Goal: Obtain resource: Obtain resource

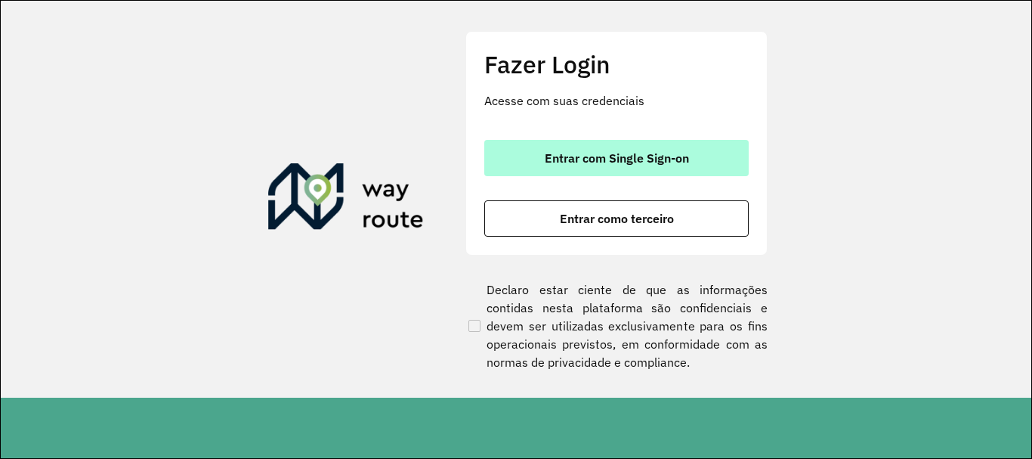
click at [653, 148] on button "Entrar com Single Sign-on" at bounding box center [616, 158] width 265 height 36
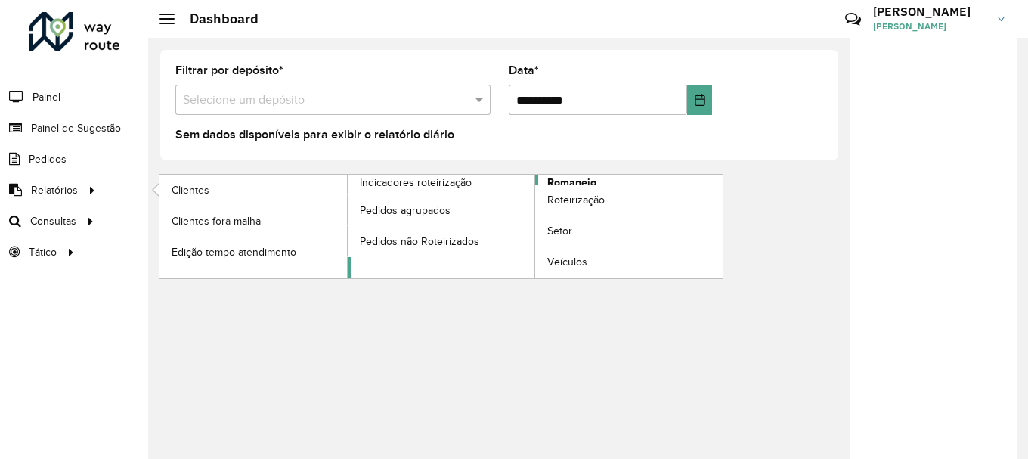
click at [576, 184] on span "Romaneio" at bounding box center [571, 183] width 49 height 16
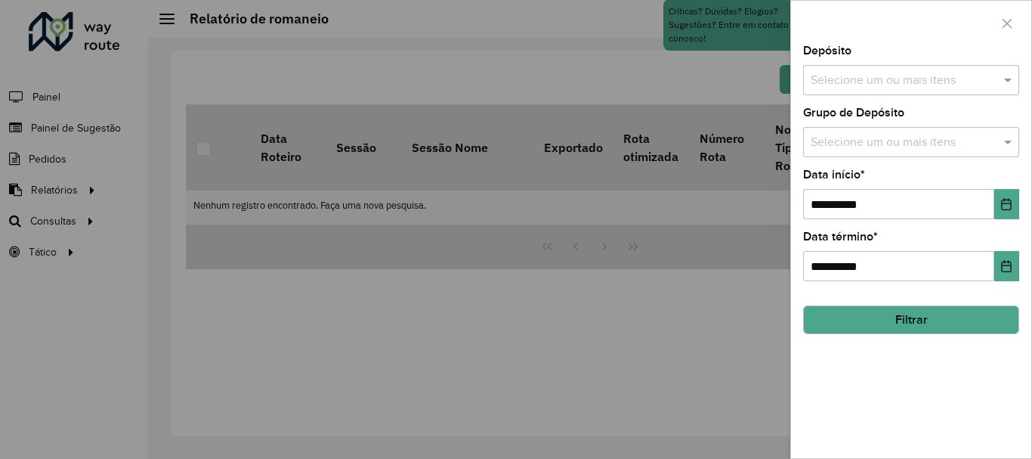
click at [430, 252] on div at bounding box center [516, 229] width 1032 height 459
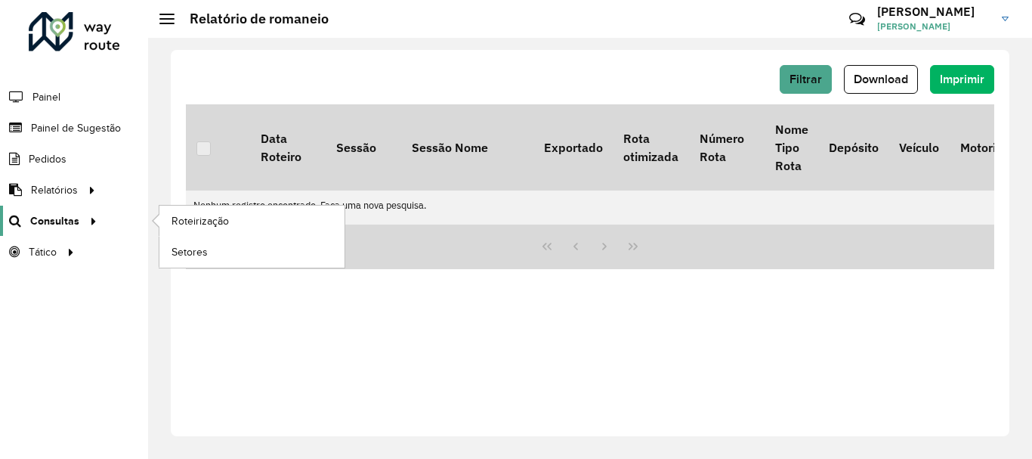
click at [74, 223] on span "Consultas" at bounding box center [54, 221] width 49 height 16
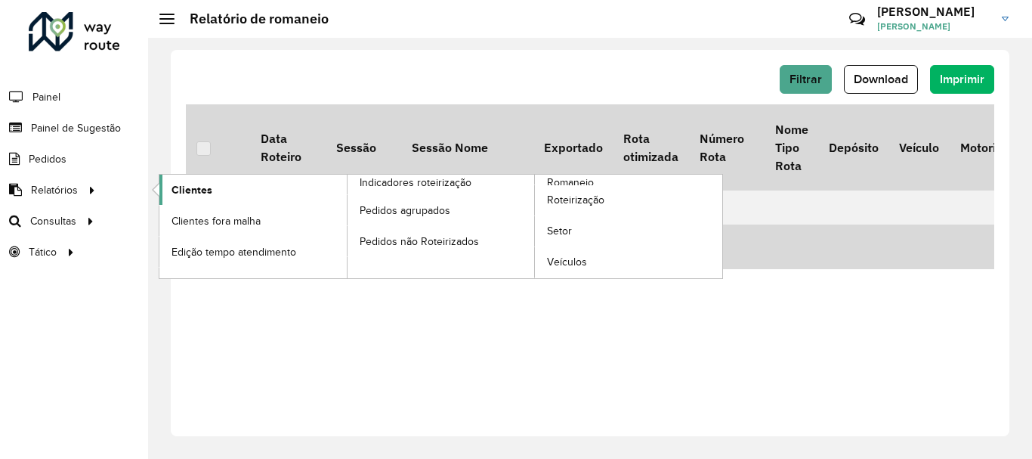
click at [204, 192] on span "Clientes" at bounding box center [192, 190] width 41 height 16
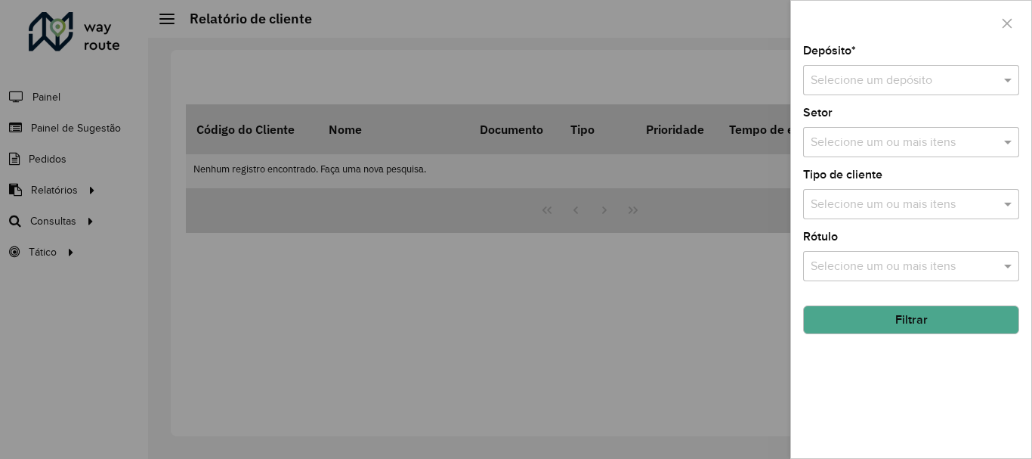
click at [896, 73] on input "text" at bounding box center [896, 81] width 171 height 18
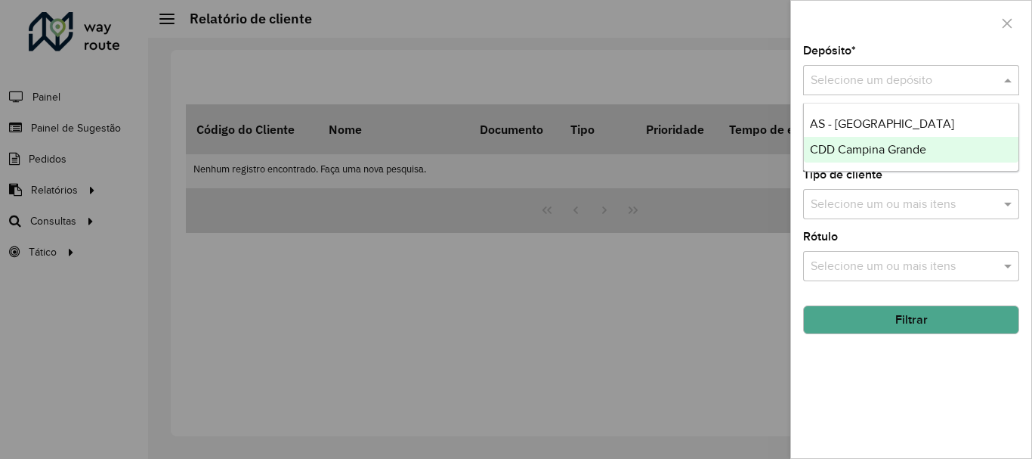
click at [866, 150] on span "CDD Campina Grande" at bounding box center [868, 149] width 116 height 13
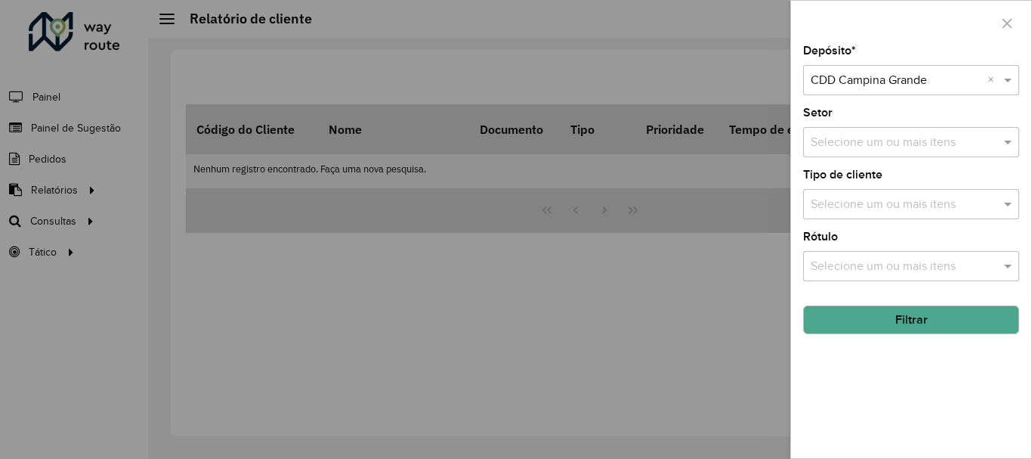
click at [910, 324] on button "Filtrar" at bounding box center [911, 319] width 216 height 29
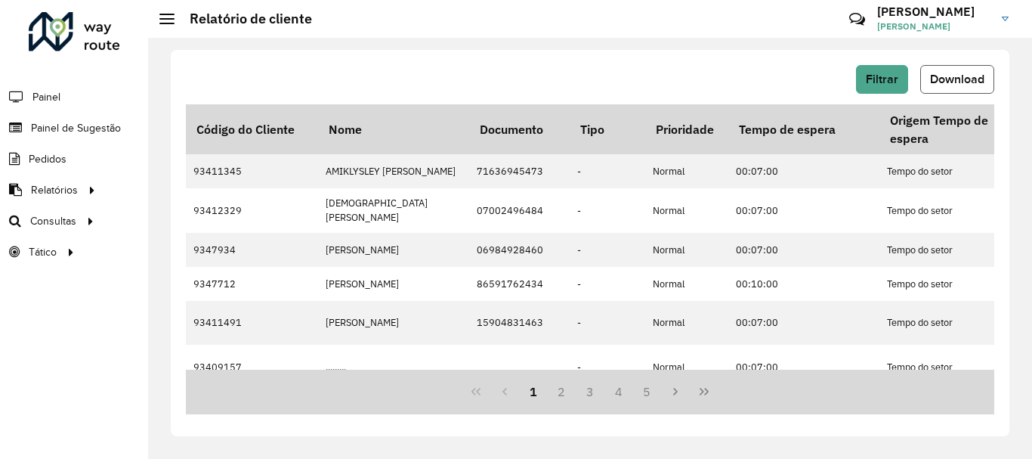
click at [950, 82] on span "Download" at bounding box center [957, 79] width 54 height 13
